Goal: Use online tool/utility: Utilize a website feature to perform a specific function

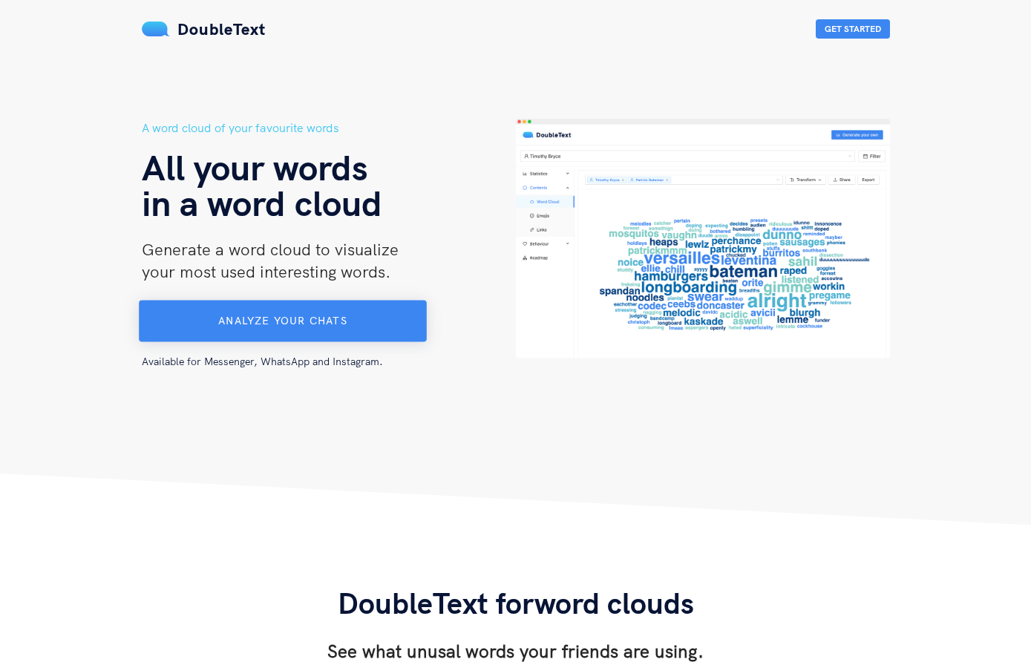
click at [310, 329] on button "Analyze your chats" at bounding box center [283, 322] width 288 height 42
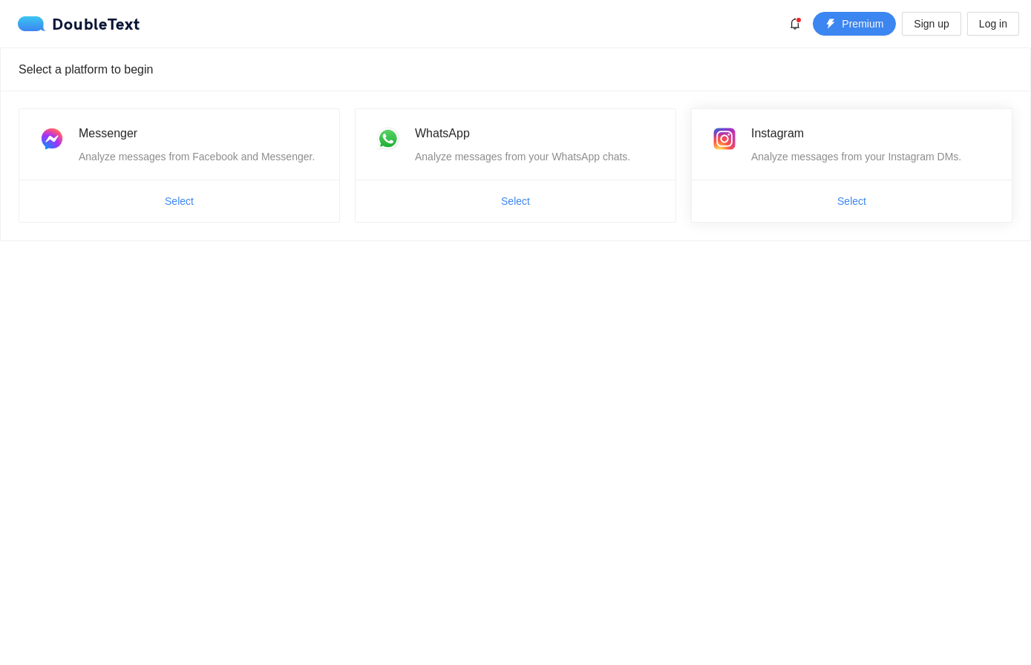
click at [925, 191] on span "Select" at bounding box center [852, 201] width 320 height 24
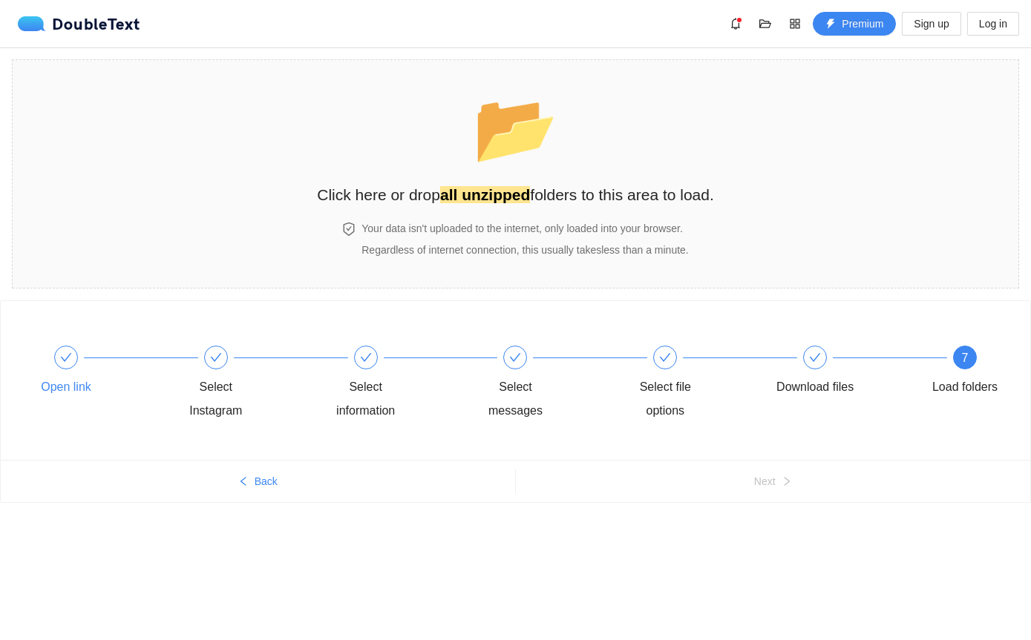
click at [56, 385] on div "Open link" at bounding box center [66, 387] width 50 height 24
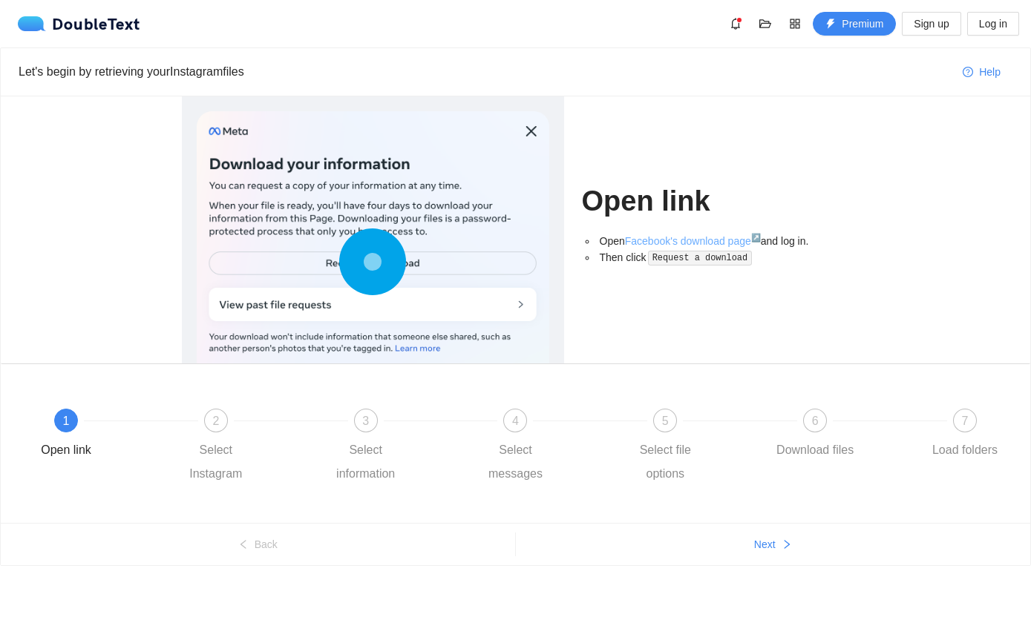
click at [712, 240] on link "Facebook's download page ↗" at bounding box center [693, 241] width 136 height 12
click at [219, 433] on div "2 Select Instagram" at bounding box center [248, 447] width 150 height 77
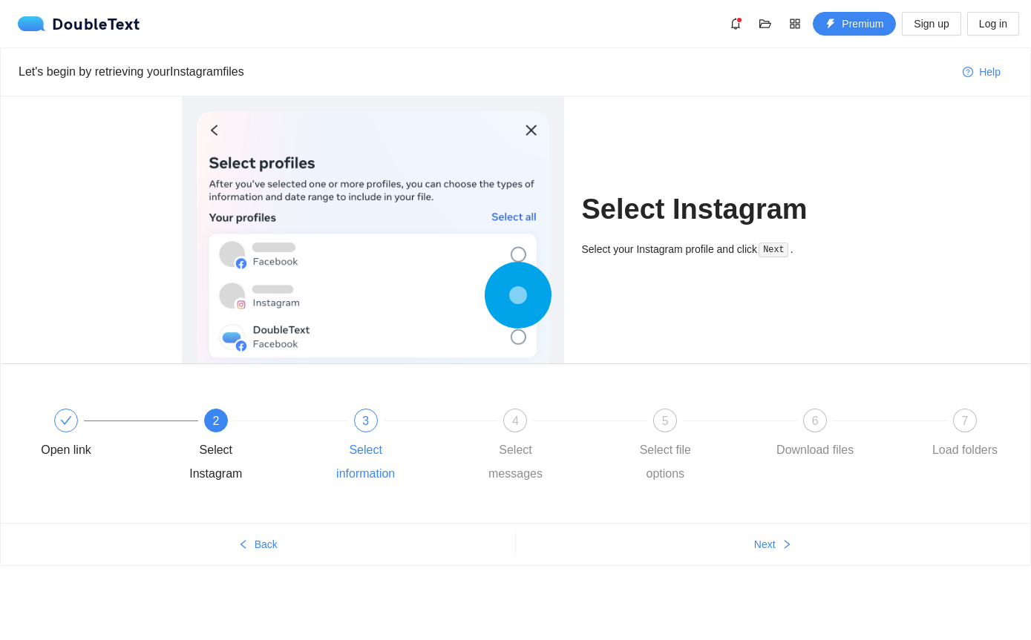
click at [375, 419] on div at bounding box center [441, 421] width 150 height 6
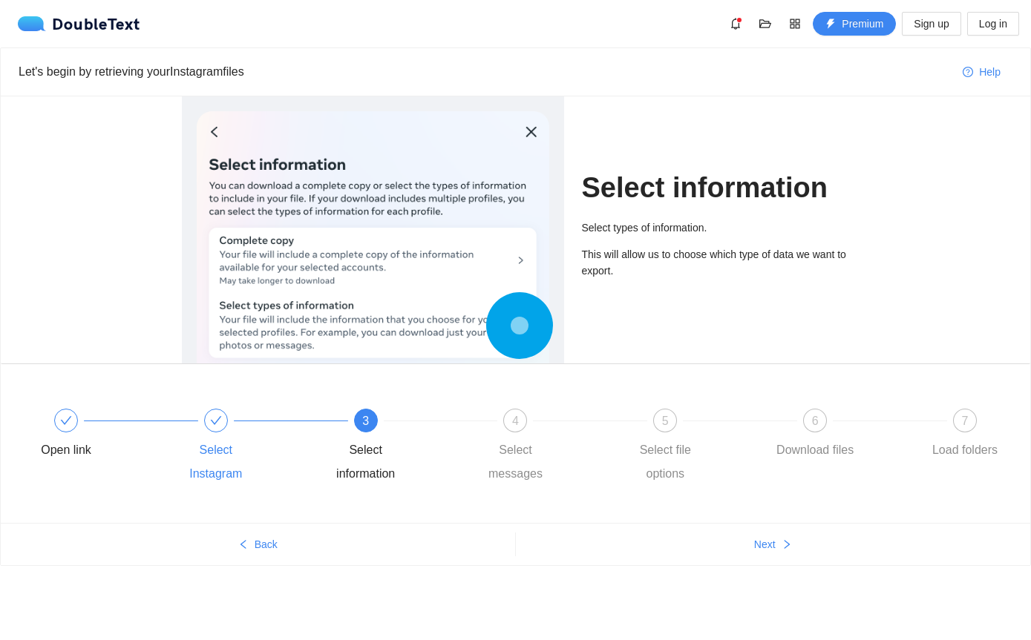
click at [220, 419] on icon "check" at bounding box center [216, 421] width 12 height 12
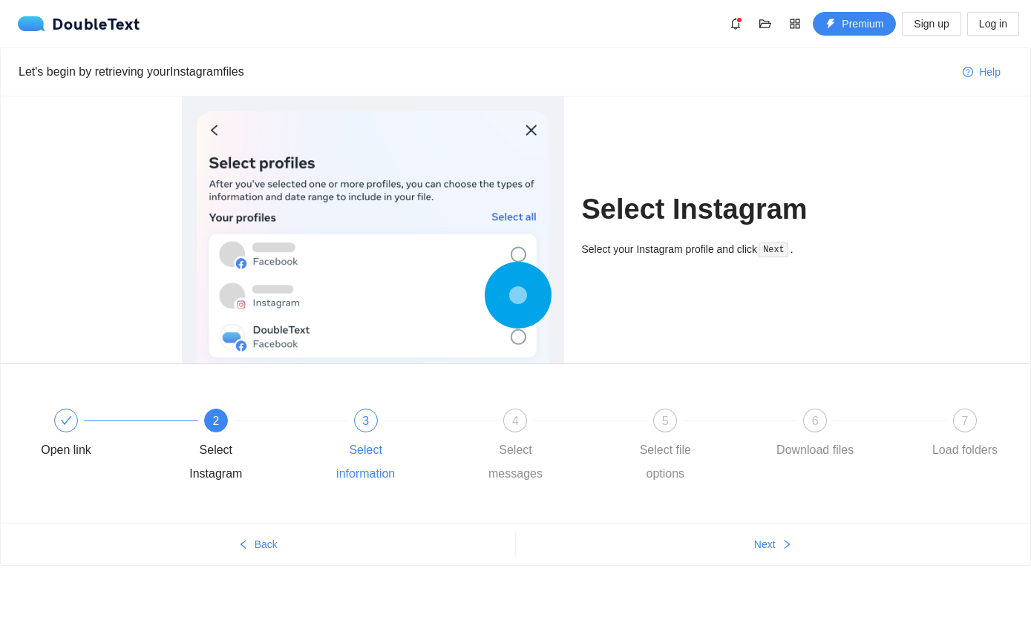
click at [368, 424] on span "3" at bounding box center [365, 421] width 7 height 13
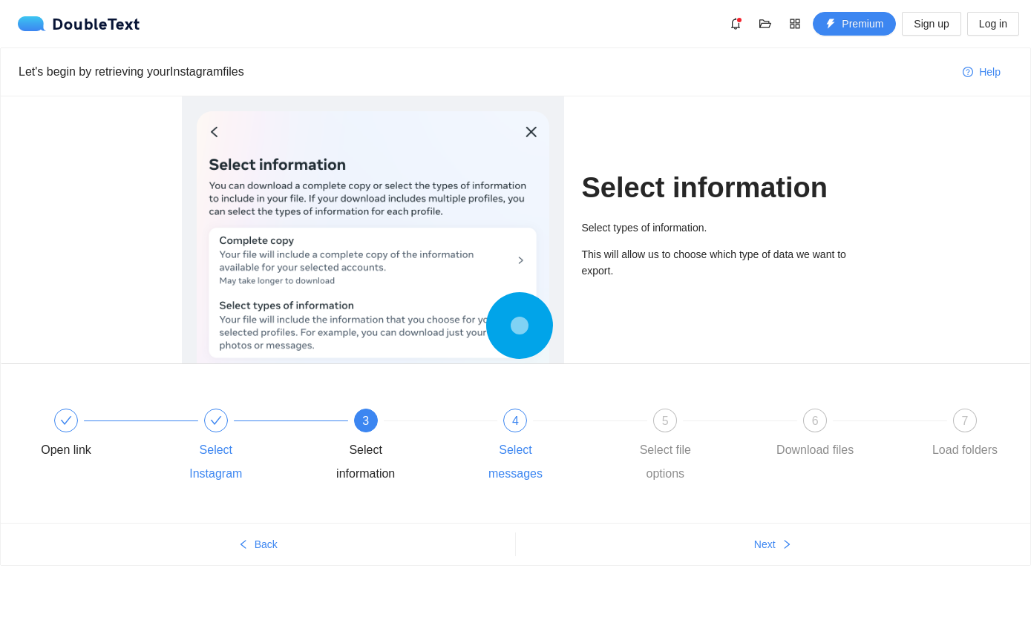
click at [505, 424] on div "4" at bounding box center [515, 421] width 24 height 24
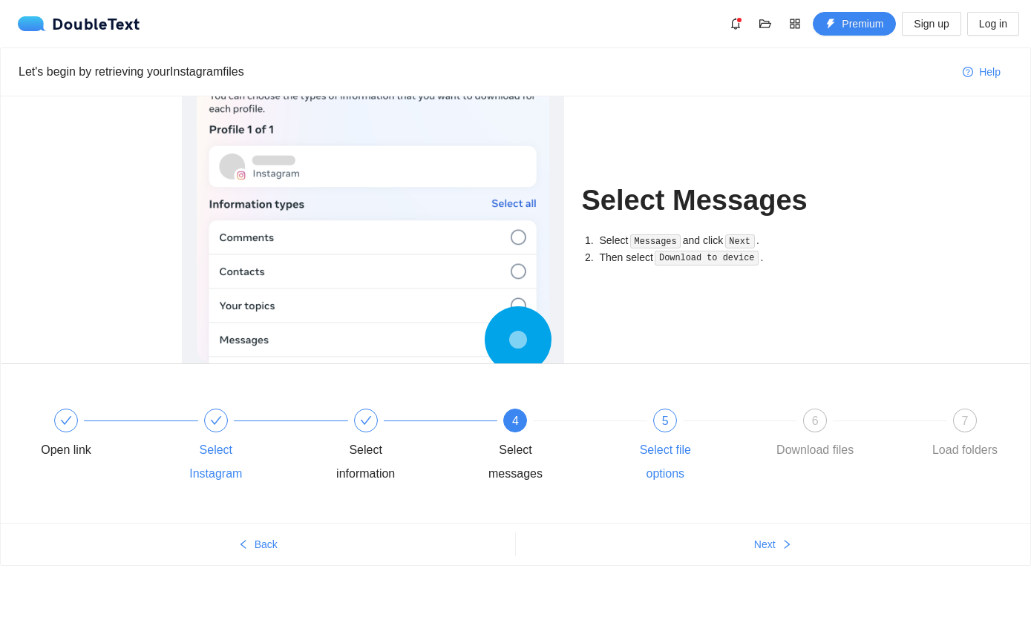
click at [666, 429] on div "5" at bounding box center [665, 421] width 24 height 24
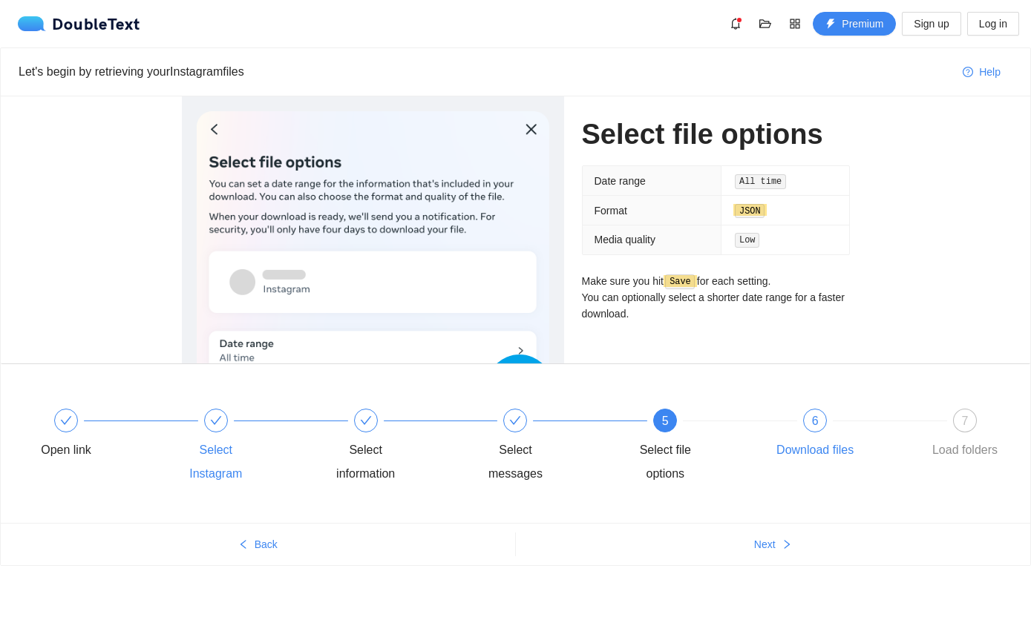
click at [804, 429] on div "6 Download files" at bounding box center [847, 435] width 150 height 53
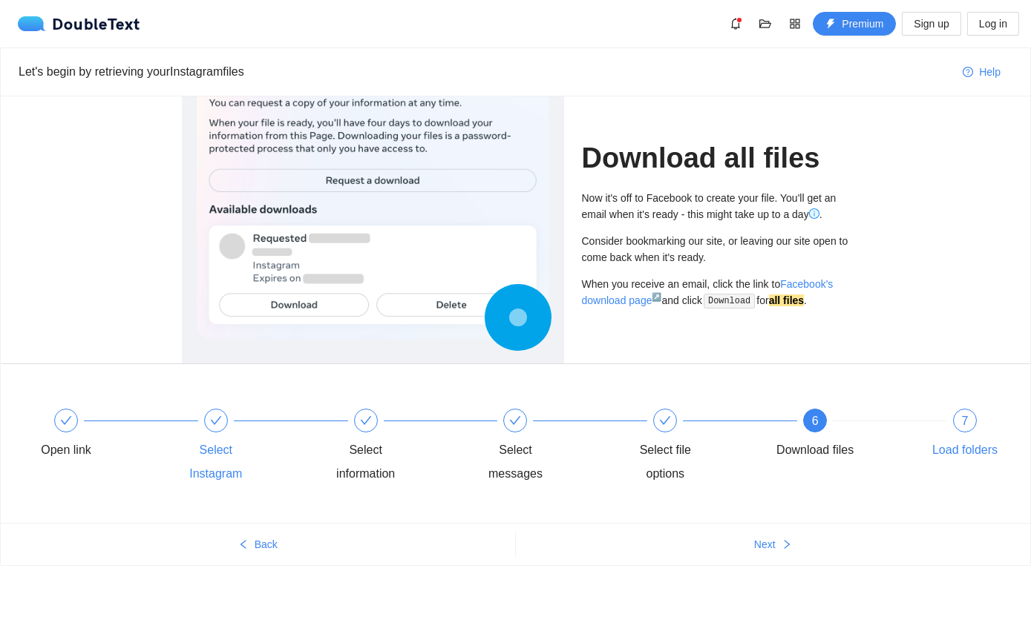
click at [960, 426] on div "7" at bounding box center [965, 421] width 24 height 24
